Goal: Entertainment & Leisure: Consume media (video, audio)

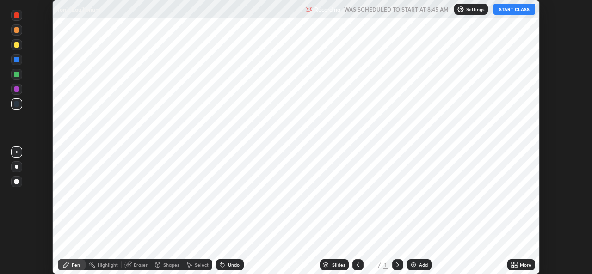
scroll to position [274, 592]
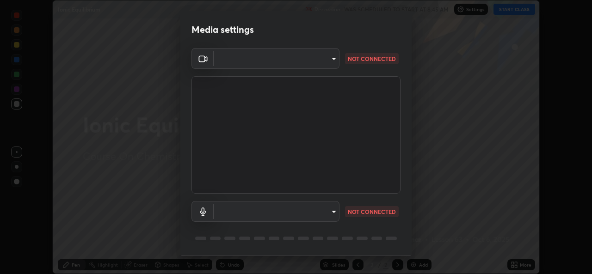
type input "ef33830f0056553a2f3f2c3f04fb20de188a96123d510d2c3b04342cdf1e2d12"
type input "default"
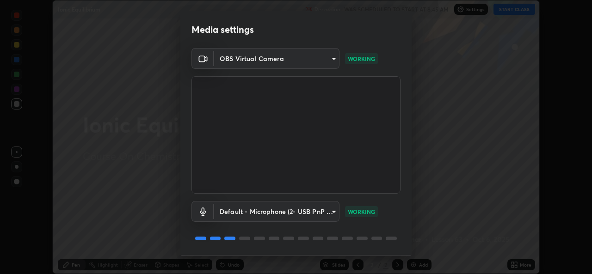
scroll to position [29, 0]
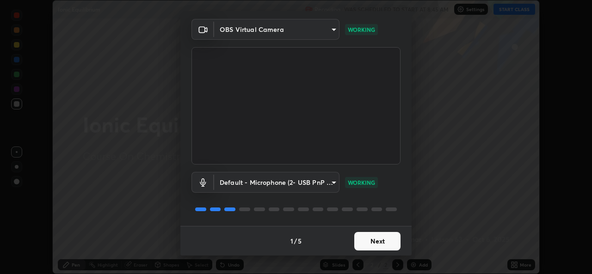
click at [384, 239] on button "Next" at bounding box center [377, 241] width 46 height 19
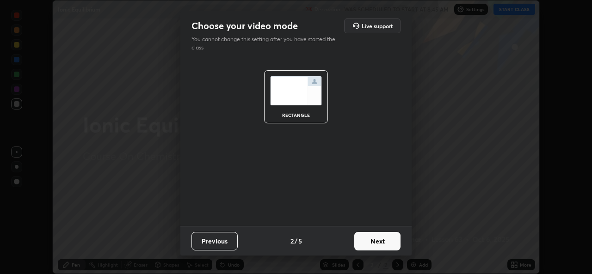
scroll to position [0, 0]
click at [386, 241] on button "Next" at bounding box center [377, 241] width 46 height 19
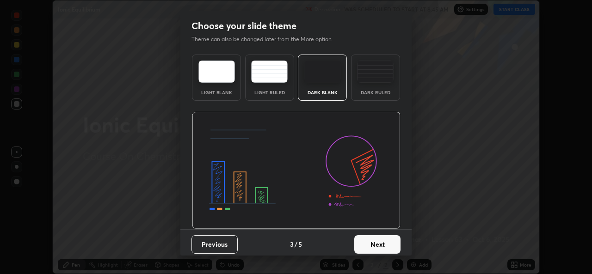
click at [386, 240] on button "Next" at bounding box center [377, 244] width 46 height 19
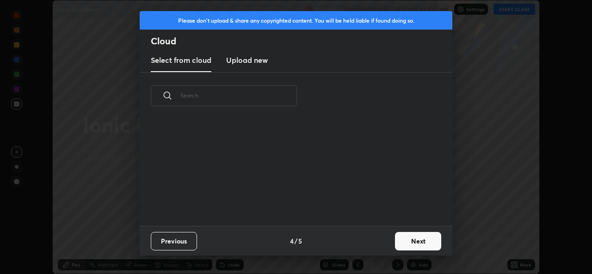
click at [388, 241] on div "Previous 4 / 5 Next" at bounding box center [296, 241] width 313 height 30
click at [389, 241] on div "Previous 4 / 5 Next" at bounding box center [296, 241] width 313 height 30
click at [417, 243] on button "Next" at bounding box center [418, 241] width 46 height 19
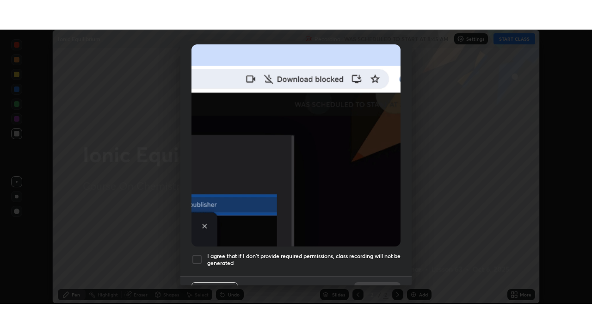
scroll to position [218, 0]
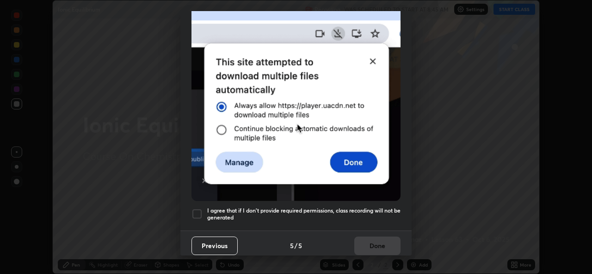
click at [199, 212] on div at bounding box center [196, 214] width 11 height 11
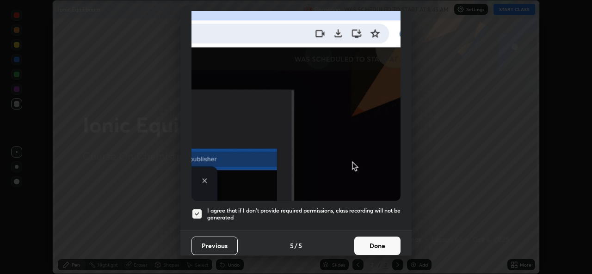
click at [367, 240] on button "Done" at bounding box center [377, 246] width 46 height 19
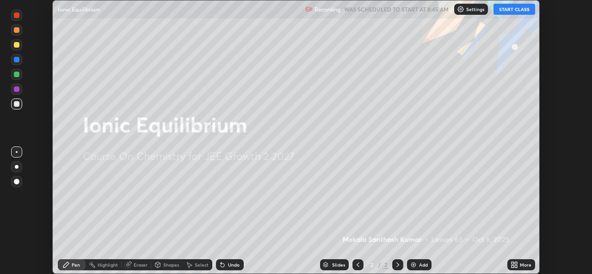
click at [513, 8] on button "START CLASS" at bounding box center [515, 9] width 42 height 11
click at [517, 264] on icon at bounding box center [516, 263] width 2 height 2
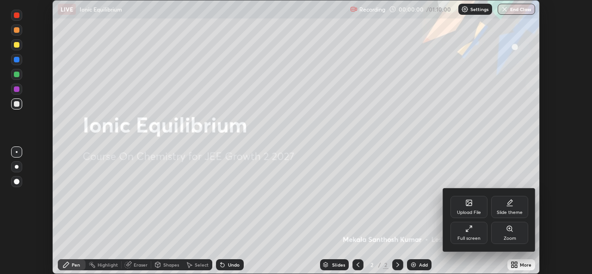
click at [473, 234] on div "Full screen" at bounding box center [469, 233] width 37 height 22
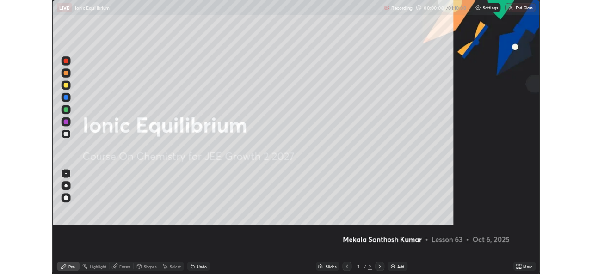
scroll to position [333, 592]
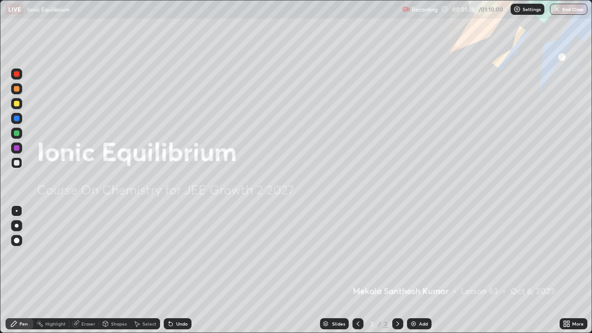
click at [133, 274] on icon at bounding box center [136, 323] width 7 height 7
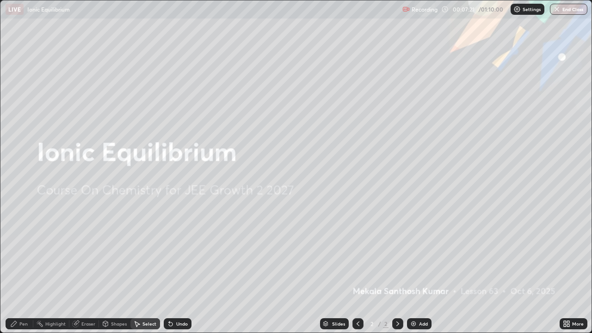
click at [415, 274] on img at bounding box center [413, 323] width 7 height 7
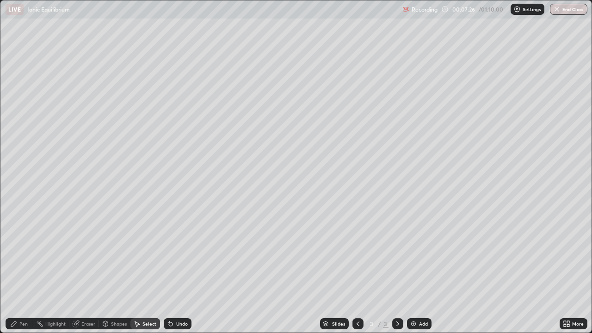
click at [27, 274] on div "Pen" at bounding box center [23, 323] width 8 height 5
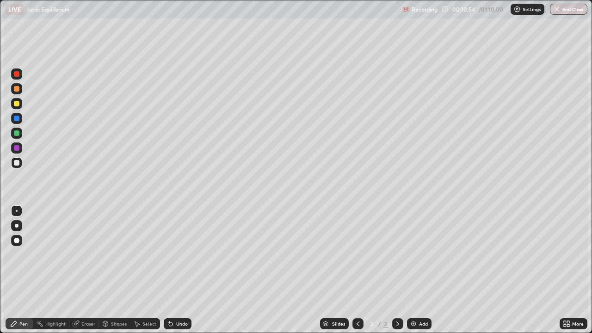
click at [414, 274] on img at bounding box center [413, 323] width 7 height 7
click at [357, 274] on icon at bounding box center [357, 323] width 7 height 7
click at [397, 274] on icon at bounding box center [397, 323] width 7 height 7
click at [424, 274] on div "Add" at bounding box center [423, 323] width 9 height 5
click at [19, 90] on div at bounding box center [17, 89] width 6 height 6
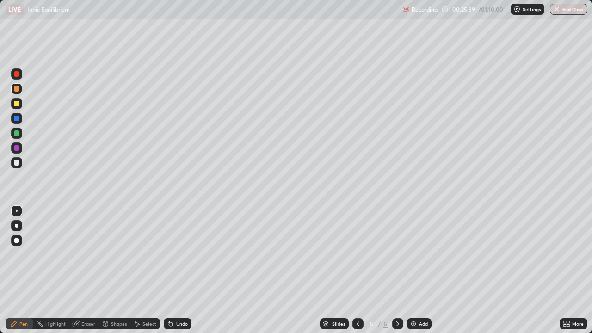
click at [169, 274] on icon at bounding box center [171, 324] width 4 height 4
click at [169, 274] on icon at bounding box center [169, 321] width 1 height 1
click at [170, 274] on icon at bounding box center [170, 323] width 7 height 7
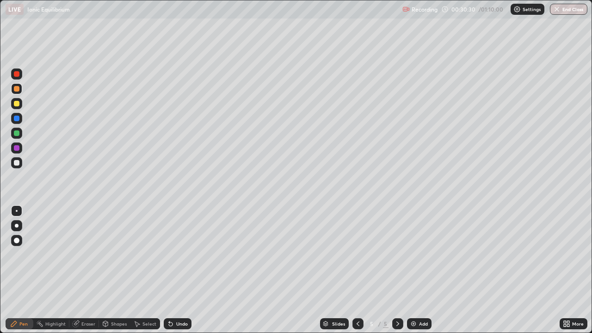
click at [419, 274] on div "Add" at bounding box center [423, 323] width 9 height 5
click at [80, 274] on div "Eraser" at bounding box center [84, 323] width 30 height 11
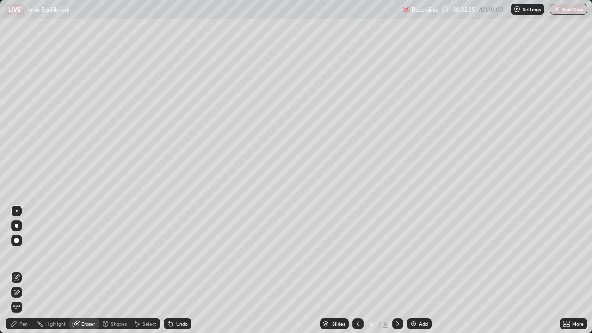
click at [25, 274] on div "Pen" at bounding box center [20, 323] width 28 height 11
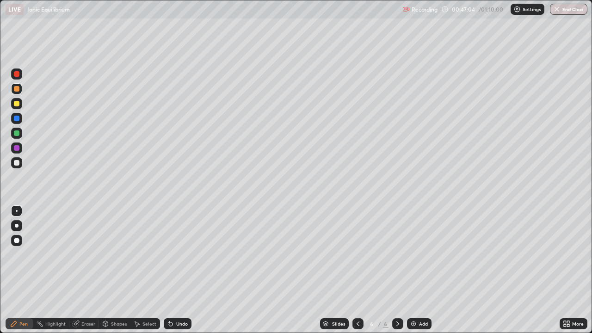
click at [408, 274] on div "Add" at bounding box center [419, 323] width 25 height 11
click at [169, 274] on icon at bounding box center [171, 324] width 4 height 4
click at [174, 274] on div "Undo" at bounding box center [178, 323] width 28 height 11
click at [416, 274] on div "Add" at bounding box center [419, 323] width 25 height 11
click at [169, 274] on icon at bounding box center [171, 324] width 4 height 4
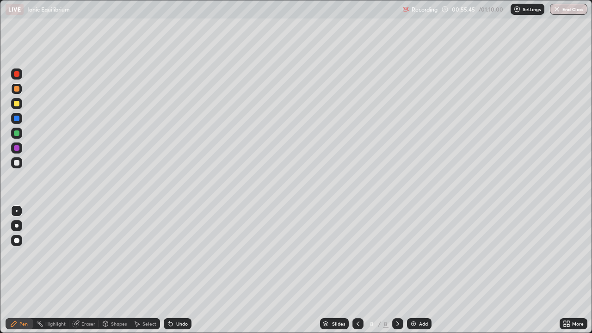
click at [170, 274] on icon at bounding box center [171, 324] width 4 height 4
click at [15, 162] on div at bounding box center [17, 163] width 6 height 6
click at [169, 274] on icon at bounding box center [169, 321] width 1 height 1
click at [358, 274] on icon at bounding box center [357, 323] width 7 height 7
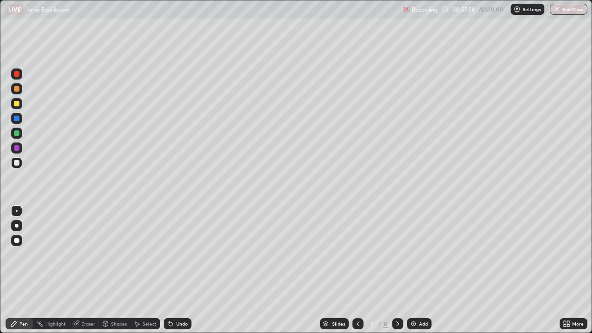
click at [354, 274] on div at bounding box center [357, 323] width 11 height 11
click at [355, 274] on div at bounding box center [357, 324] width 11 height 19
click at [357, 274] on icon at bounding box center [357, 323] width 7 height 7
click at [397, 274] on icon at bounding box center [397, 323] width 7 height 7
click at [398, 274] on icon at bounding box center [397, 323] width 7 height 7
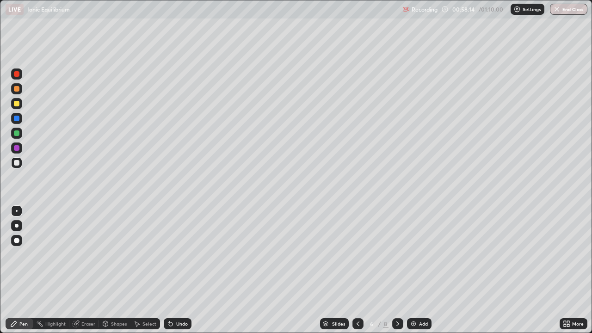
click at [397, 274] on icon at bounding box center [397, 323] width 3 height 5
click at [396, 274] on icon at bounding box center [397, 323] width 7 height 7
click at [397, 274] on icon at bounding box center [397, 323] width 7 height 7
click at [417, 274] on div "Add" at bounding box center [419, 323] width 25 height 11
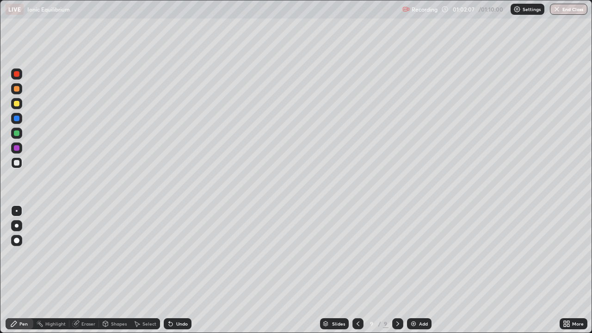
click at [17, 91] on div at bounding box center [17, 89] width 6 height 6
click at [85, 274] on div "Eraser" at bounding box center [84, 323] width 30 height 11
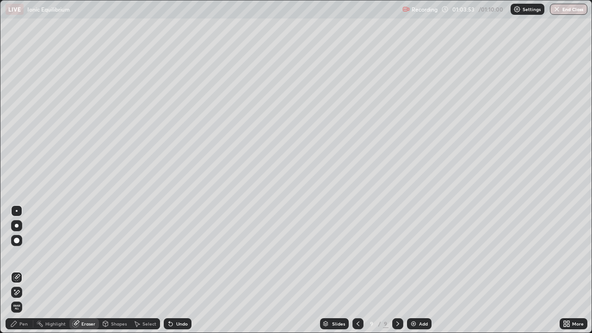
click at [23, 274] on div "Pen" at bounding box center [23, 323] width 8 height 5
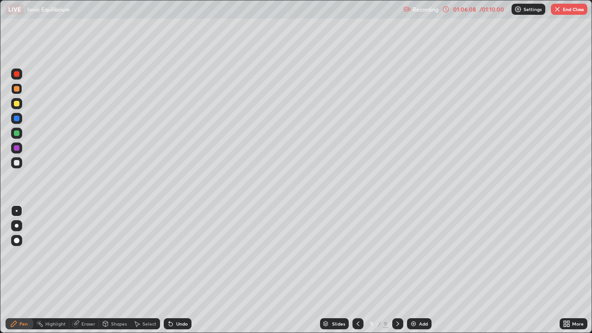
click at [171, 274] on icon at bounding box center [170, 323] width 7 height 7
click at [173, 274] on div "Undo" at bounding box center [178, 323] width 28 height 11
click at [181, 274] on div "Undo" at bounding box center [178, 323] width 28 height 11
click at [414, 274] on img at bounding box center [413, 323] width 7 height 7
click at [86, 274] on div "Eraser" at bounding box center [88, 323] width 14 height 5
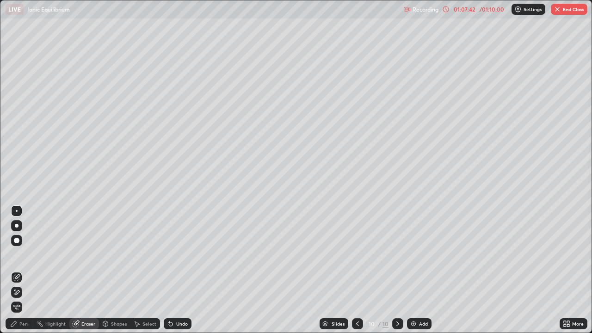
click at [29, 274] on div "Pen" at bounding box center [20, 323] width 28 height 11
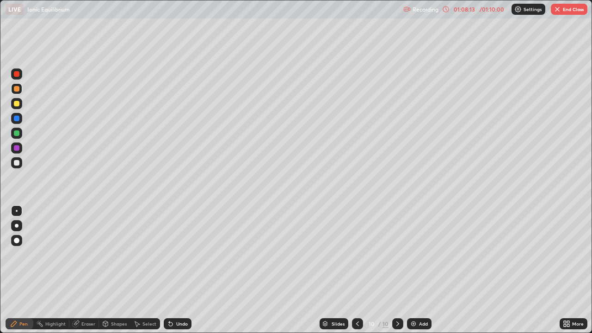
click at [360, 274] on icon at bounding box center [357, 323] width 7 height 7
click at [570, 274] on div "More" at bounding box center [574, 323] width 28 height 11
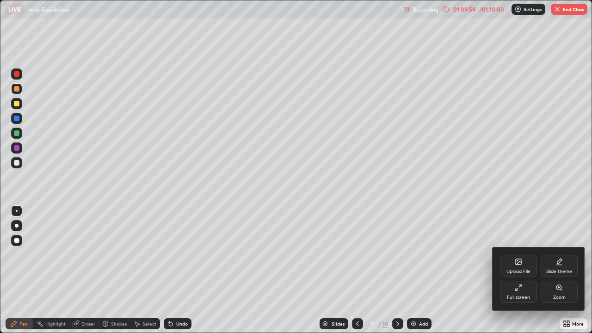
click at [522, 274] on div "Full screen" at bounding box center [518, 292] width 37 height 22
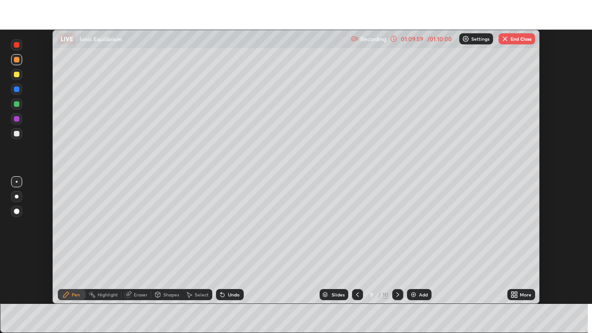
scroll to position [45981, 45664]
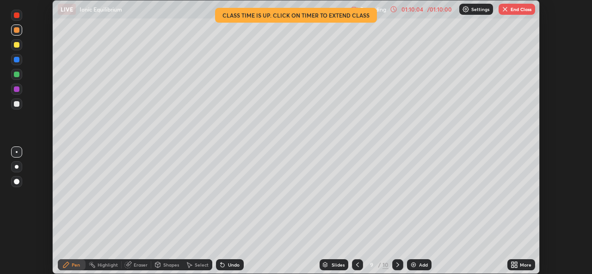
click at [527, 263] on div "More" at bounding box center [526, 265] width 12 height 5
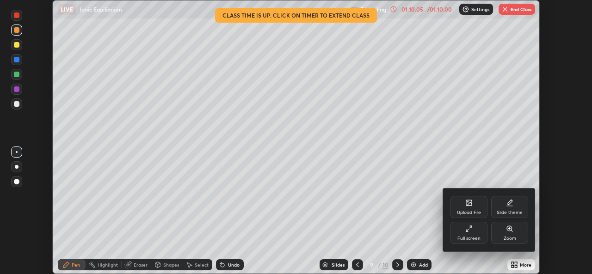
click at [475, 236] on div "Full screen" at bounding box center [468, 238] width 23 height 5
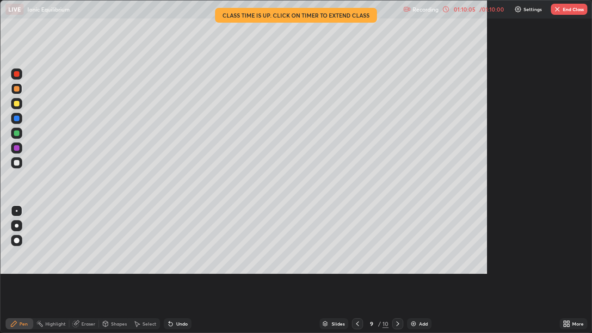
scroll to position [333, 592]
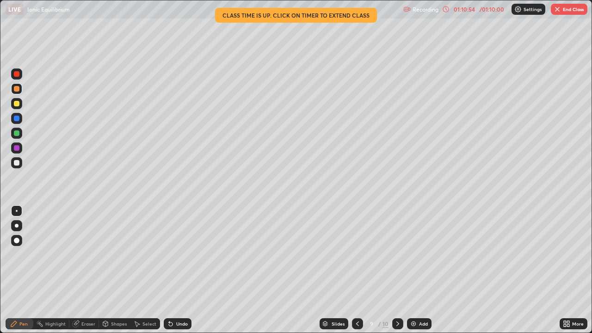
click at [398, 274] on div at bounding box center [397, 323] width 11 height 11
click at [357, 274] on icon at bounding box center [357, 323] width 7 height 7
click at [415, 274] on img at bounding box center [413, 323] width 7 height 7
click at [556, 13] on button "End Class" at bounding box center [569, 9] width 37 height 11
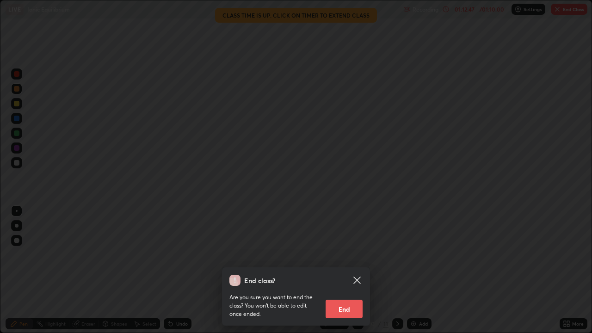
click at [560, 12] on div "End class? Are you sure you want to end the class? You won’t be able to edit on…" at bounding box center [296, 166] width 592 height 333
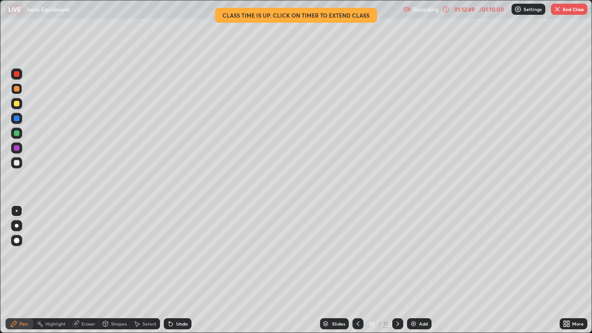
click at [560, 10] on img "button" at bounding box center [557, 9] width 7 height 7
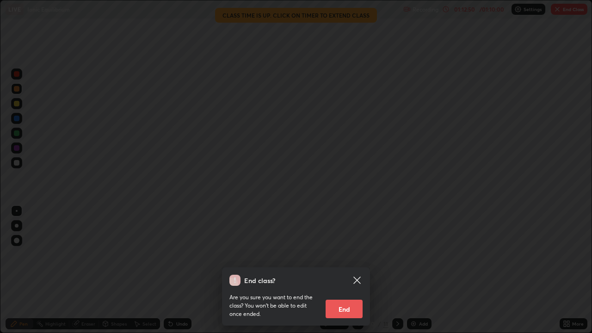
click at [354, 274] on button "End" at bounding box center [344, 309] width 37 height 19
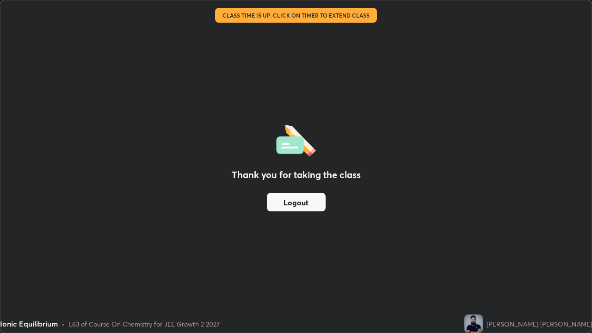
click at [365, 263] on div "Thank you for taking the class Logout" at bounding box center [295, 166] width 591 height 332
click at [316, 203] on button "Logout" at bounding box center [296, 202] width 59 height 19
